Goal: Feedback & Contribution: Contribute content

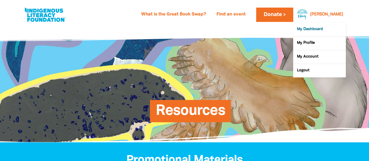
click at [315, 26] on link "My Dashboard" at bounding box center [320, 29] width 53 height 13
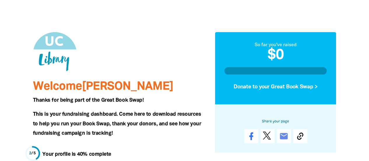
scroll to position [88, 0]
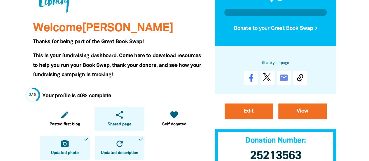
click at [118, 114] on icon "share" at bounding box center [119, 114] width 9 height 9
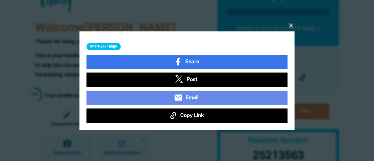
click at [185, 112] on span "Copy Link" at bounding box center [192, 116] width 24 height 8
click at [195, 115] on span "Copy Link" at bounding box center [192, 116] width 24 height 8
click at [291, 24] on icon "close" at bounding box center [290, 25] width 7 height 7
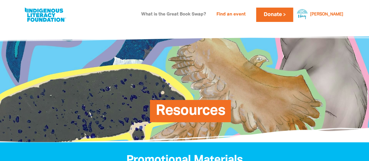
click at [196, 12] on link "What is the Great Book Swap?" at bounding box center [174, 14] width 72 height 9
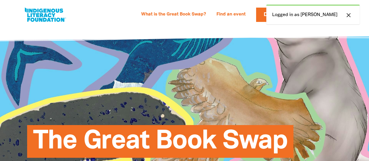
select select "AU"
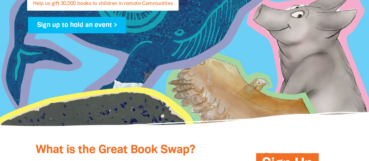
scroll to position [117, 0]
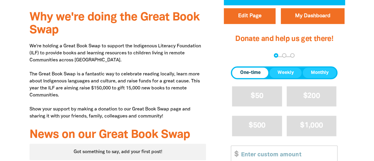
scroll to position [263, 0]
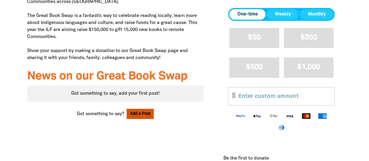
click at [145, 110] on button "Add a Post" at bounding box center [140, 114] width 27 height 10
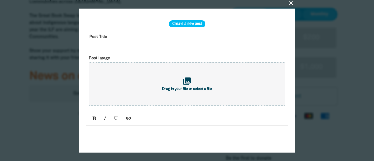
click at [100, 37] on input "text" at bounding box center [186, 41] width 201 height 18
click at [114, 46] on input "It's that tie again" at bounding box center [186, 41] width 201 height 18
click at [138, 47] on input "It's that time again" at bounding box center [186, 41] width 201 height 18
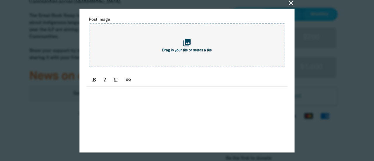
scroll to position [58, 0]
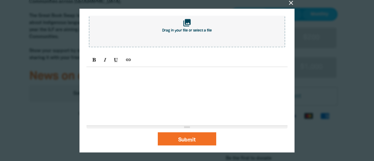
type input "It's that time again!"
click at [104, 76] on p at bounding box center [186, 73] width 195 height 7
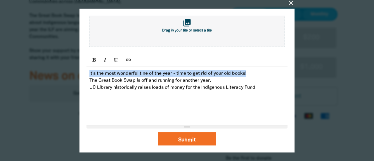
drag, startPoint x: 89, startPoint y: 75, endPoint x: 251, endPoint y: 74, distance: 162.1
click at [251, 74] on div "It's the most wonderful tine of the year - time to get rid of your old books! T…" at bounding box center [186, 96] width 201 height 58
click at [94, 59] on icon "Bold (CTRL+B)" at bounding box center [94, 59] width 4 height 5
click at [106, 61] on icon "Italic (CTRL+I)" at bounding box center [105, 59] width 4 height 5
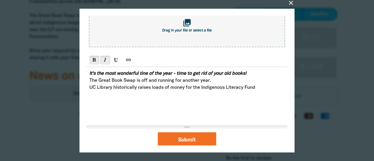
click at [233, 97] on div "It's the most wonderful tine of the year - time to get rid of your old books! T…" at bounding box center [186, 96] width 201 height 58
click at [260, 77] on p "It's the most wonderful tine of the year - time to get rid of your old books!" at bounding box center [186, 73] width 195 height 7
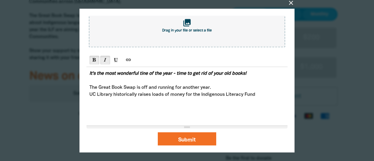
click at [261, 96] on p "UC Library historically raises loads of money for the Indigenous Literacy Fund" at bounding box center [186, 94] width 195 height 7
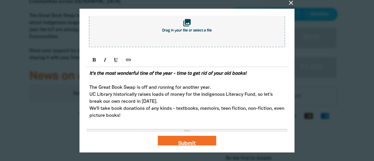
click at [141, 119] on p "We'll take book donations of any kinds - textbooks, memoirs, teen fiction, non-…" at bounding box center [186, 112] width 195 height 14
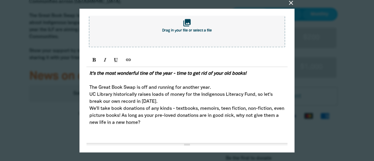
click at [154, 103] on p "UC Library historically raises loads of money for the Indigenous Literacy Fund,…" at bounding box center [186, 98] width 195 height 14
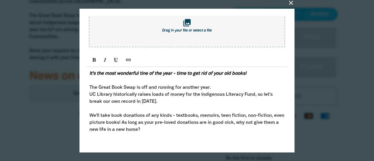
click at [164, 131] on p "We'll take book donations of any kinds - textbooks, memoirs, teen fiction, non-…" at bounding box center [186, 122] width 195 height 21
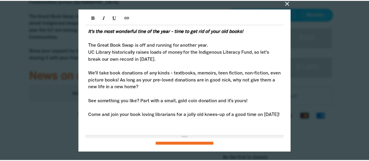
scroll to position [122, 0]
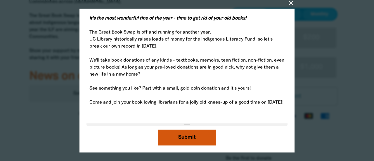
click at [186, 137] on button "Submit" at bounding box center [187, 137] width 58 height 16
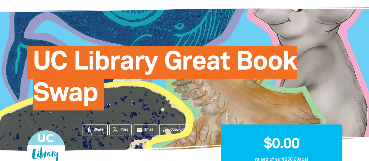
scroll to position [0, 0]
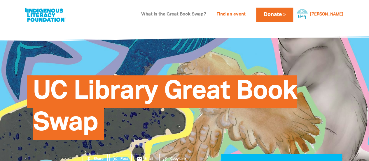
click at [210, 12] on link "What is the Great Book Swap?" at bounding box center [174, 14] width 72 height 9
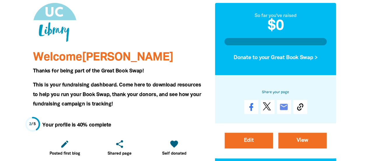
scroll to position [146, 0]
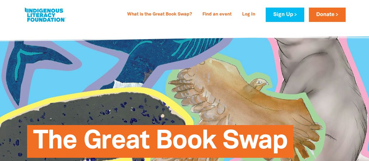
select select "AU"
type input "[PERSON_NAME]"
type input "[GEOGRAPHIC_DATA]"
type input "[PERSON_NAME][EMAIL_ADDRESS][PERSON_NAME][DOMAIN_NAME]"
type input "[PHONE_NUMBER]"
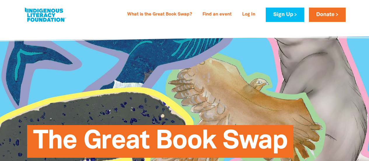
type input "[STREET_ADDRESS][PERSON_NAME]"
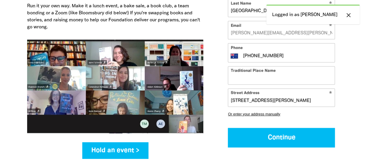
scroll to position [778, 0]
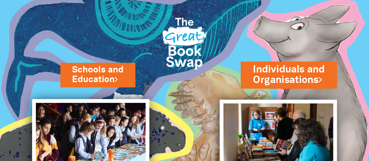
click at [262, 77] on link "Individuals and Organisations" at bounding box center [289, 74] width 72 height 25
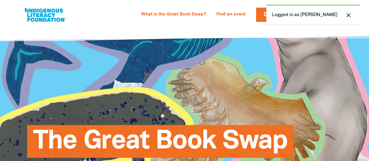
select select "AU"
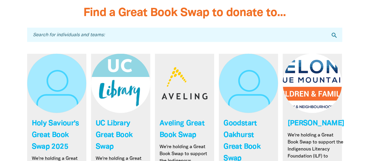
scroll to position [1694, 0]
